Goal: Communication & Community: Connect with others

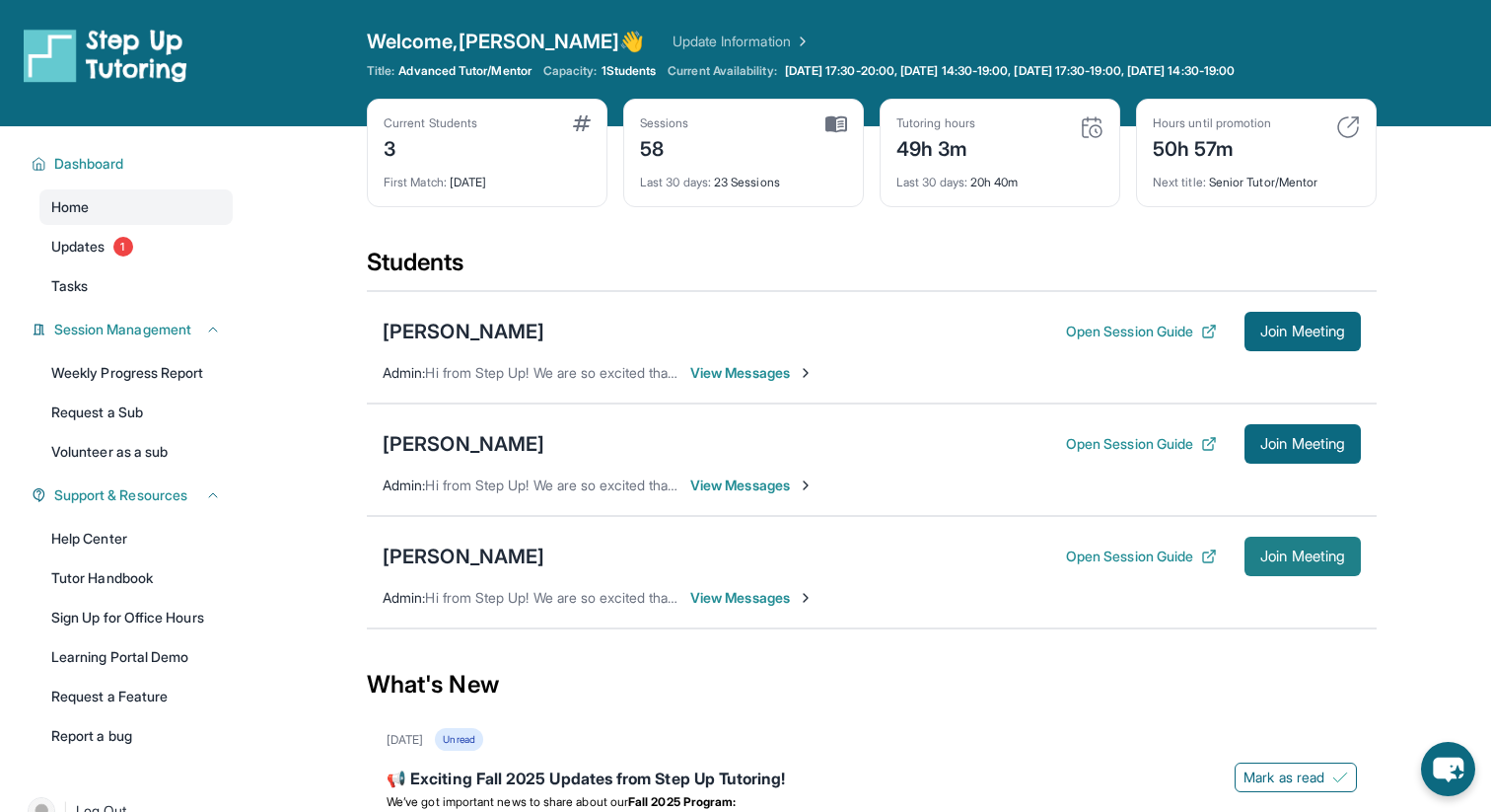
click at [777, 553] on span "Join Meeting" at bounding box center [1302, 557] width 84 height 12
click at [777, 552] on button "Open Session Guide" at bounding box center [1141, 557] width 151 height 20
click at [1303, 554] on span "Join Meeting" at bounding box center [1302, 557] width 84 height 12
